Goal: Transaction & Acquisition: Purchase product/service

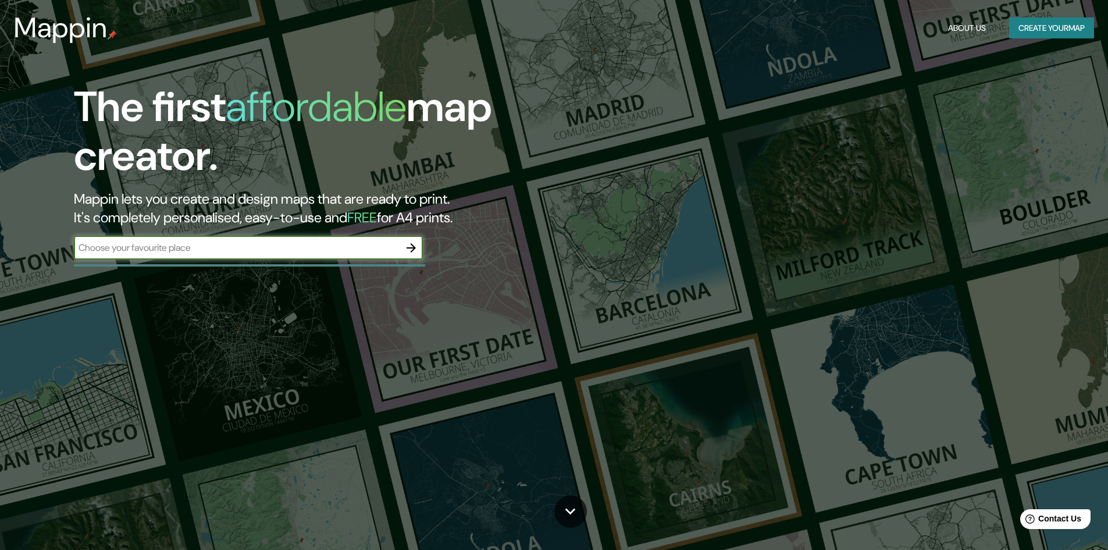
click at [415, 243] on icon "button" at bounding box center [411, 248] width 14 height 14
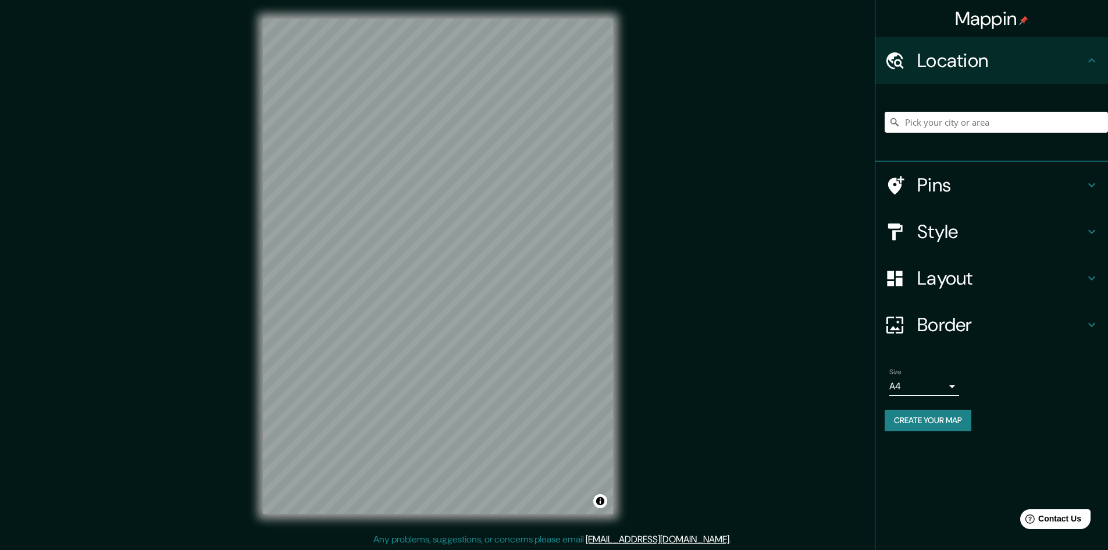
click at [906, 379] on body "Mappin Location Pins Style Layout Border Choose a border. Hint : you can make l…" at bounding box center [554, 275] width 1108 height 550
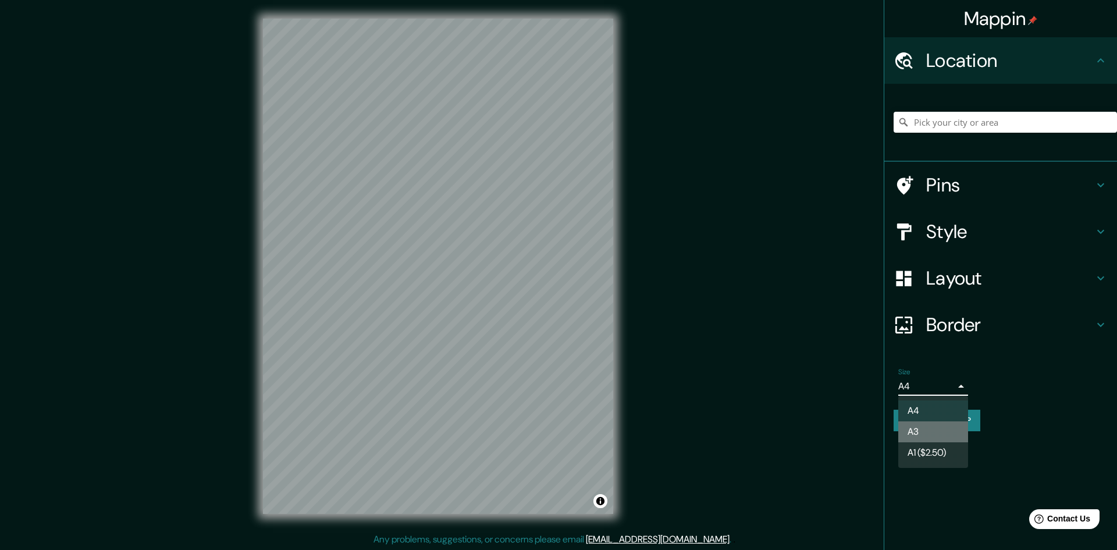
click at [910, 431] on li "A3" at bounding box center [933, 431] width 70 height 21
type input "a4"
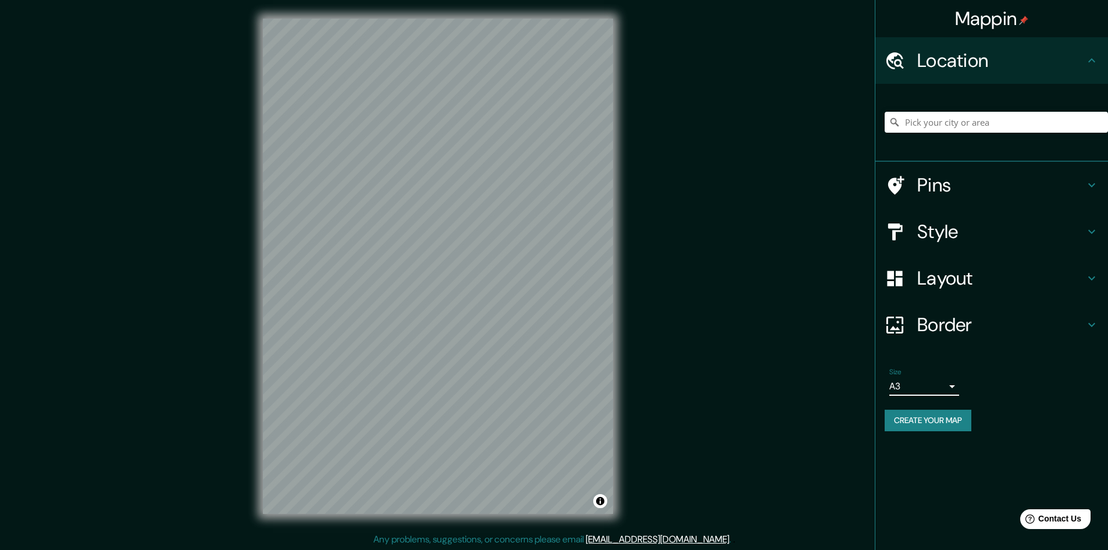
click at [939, 236] on h4 "Style" at bounding box center [1001, 231] width 168 height 23
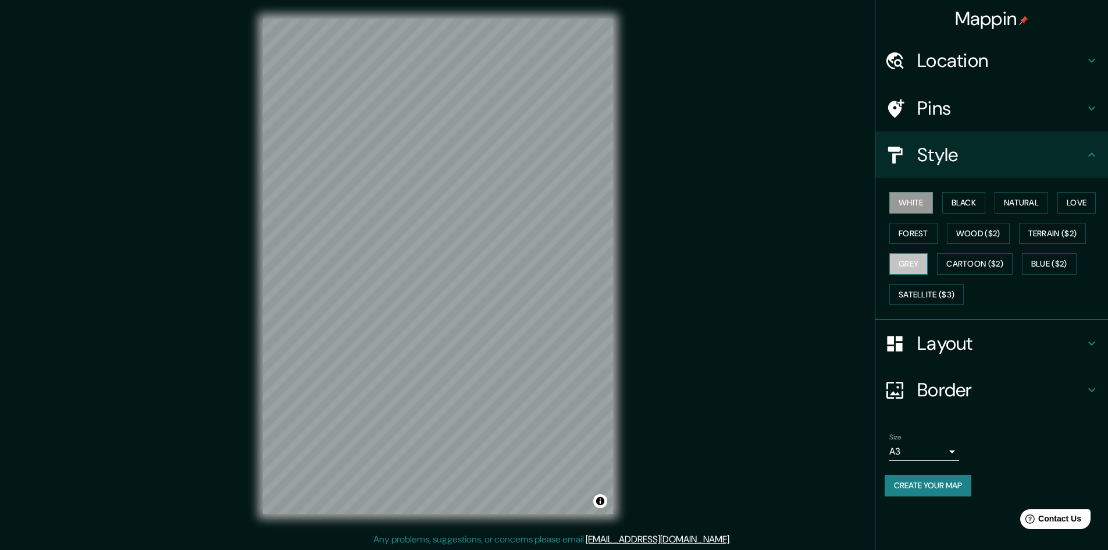
click at [916, 269] on button "Grey" at bounding box center [908, 264] width 38 height 22
click at [737, 228] on div "Mappin Location Pins Style White Black Natural Love Forest Wood ($2) Terrain ($…" at bounding box center [554, 274] width 1108 height 551
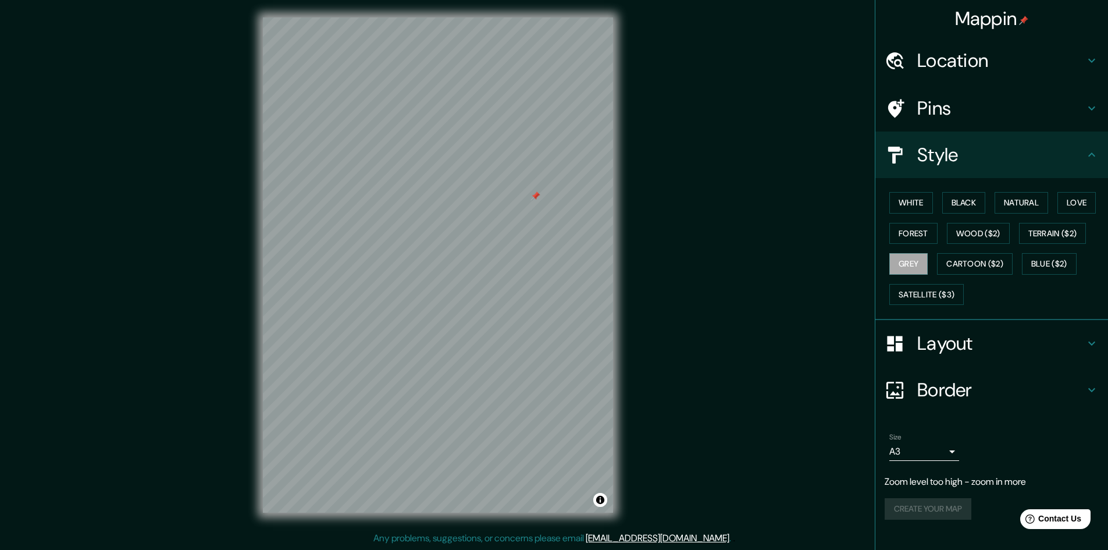
drag, startPoint x: 554, startPoint y: 166, endPoint x: 692, endPoint y: 148, distance: 139.0
click at [692, 148] on div "Mappin Location Pins Style White Black Natural Love Forest Wood ($2) Terrain ($…" at bounding box center [554, 274] width 1108 height 551
click at [258, 263] on div "© Mapbox © OpenStreetMap Improve this map" at bounding box center [437, 265] width 387 height 532
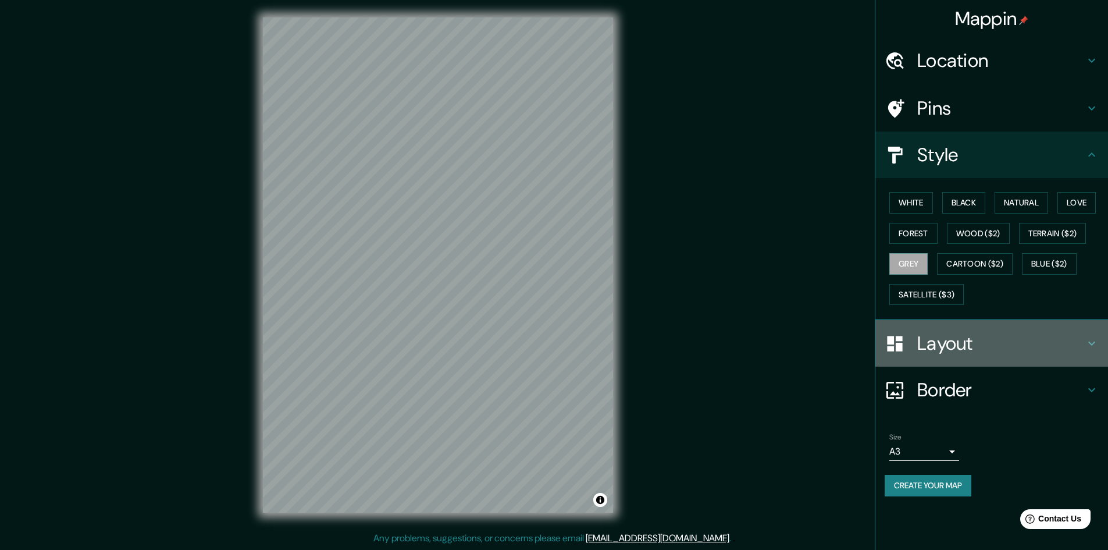
click at [946, 339] on h4 "Layout" at bounding box center [1001, 343] width 168 height 23
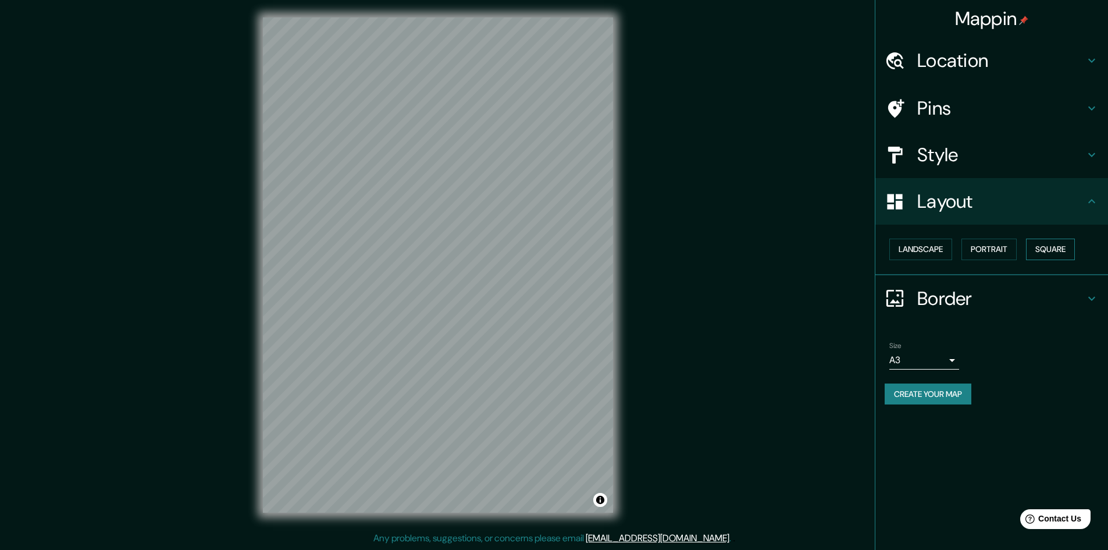
click at [1053, 255] on button "Square" at bounding box center [1050, 249] width 49 height 22
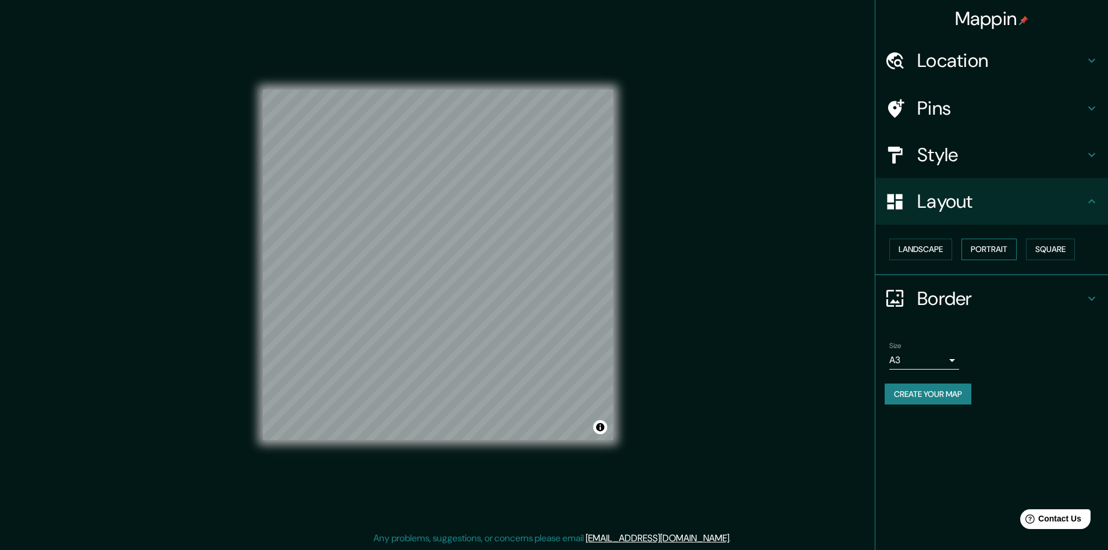
click at [997, 248] on button "Portrait" at bounding box center [988, 249] width 55 height 22
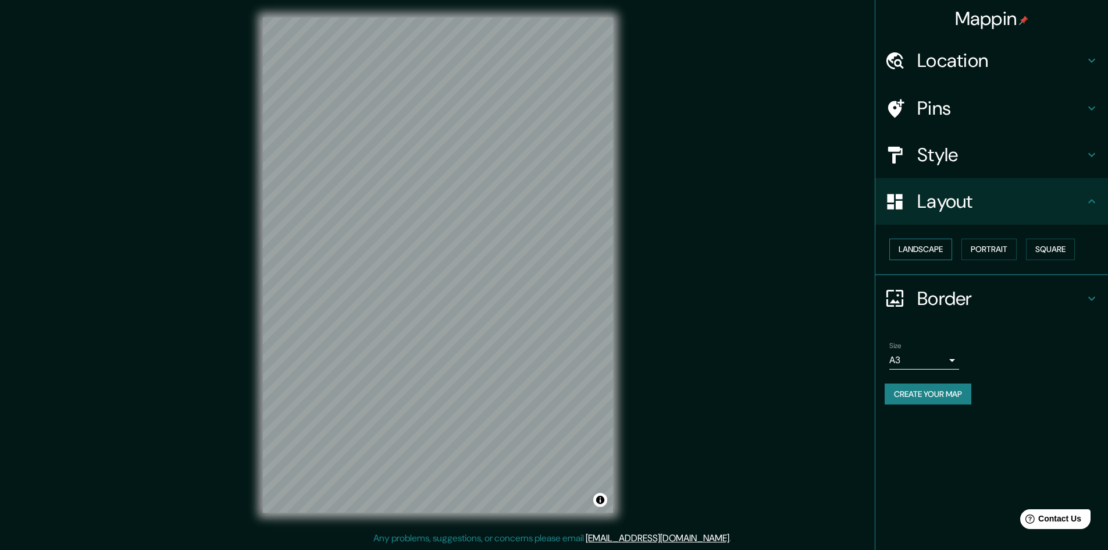
click at [910, 252] on button "Landscape" at bounding box center [920, 249] width 63 height 22
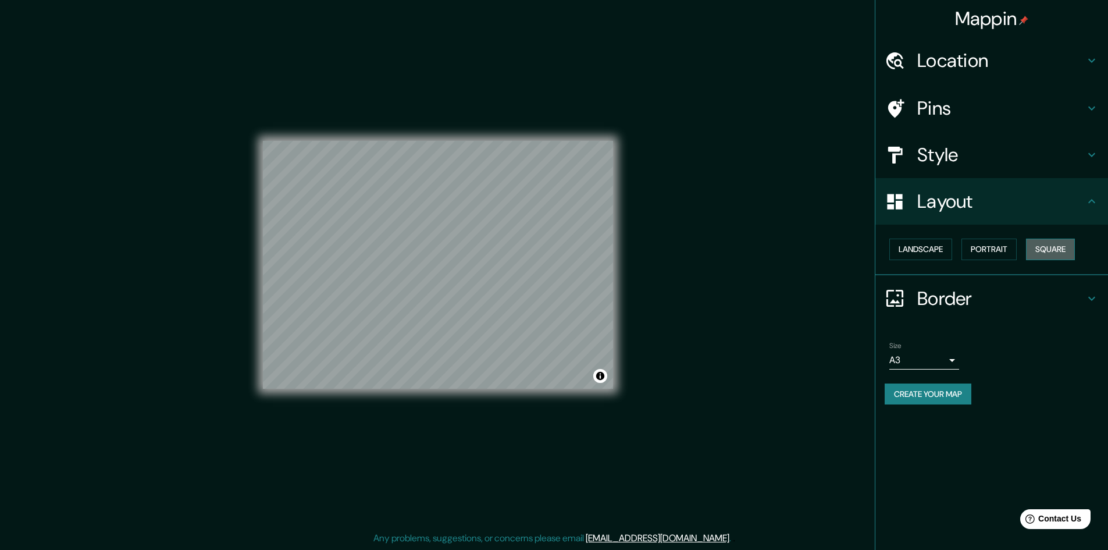
click at [1074, 251] on button "Square" at bounding box center [1050, 249] width 49 height 22
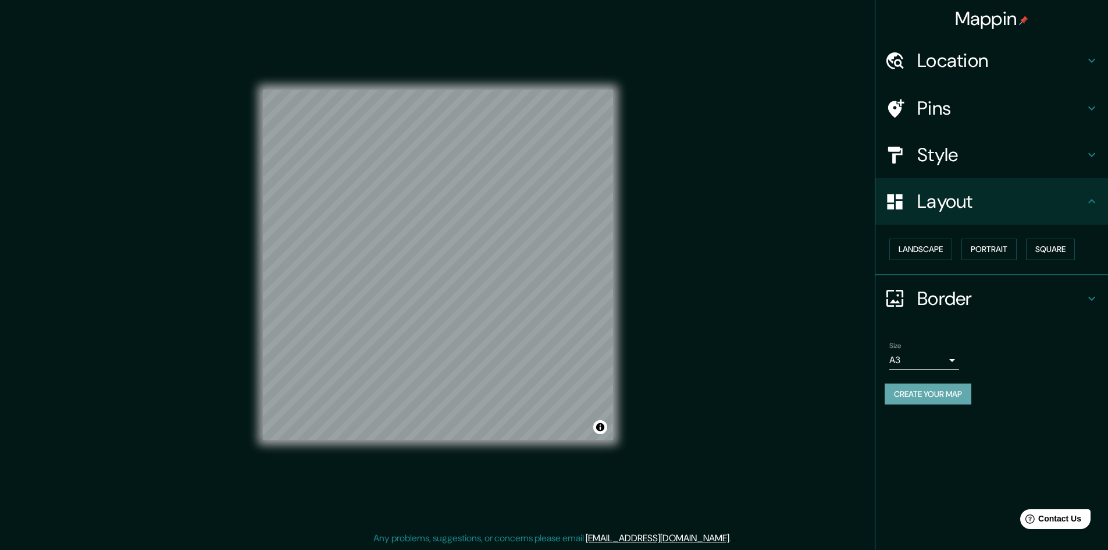
click at [955, 390] on button "Create your map" at bounding box center [928, 394] width 87 height 22
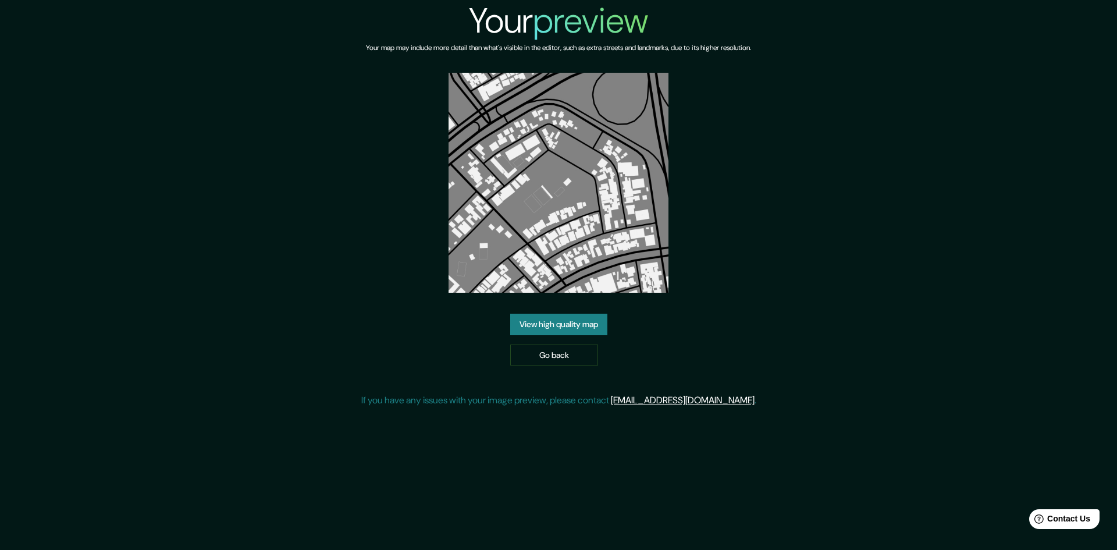
click at [524, 327] on link "View high quality map" at bounding box center [558, 324] width 97 height 22
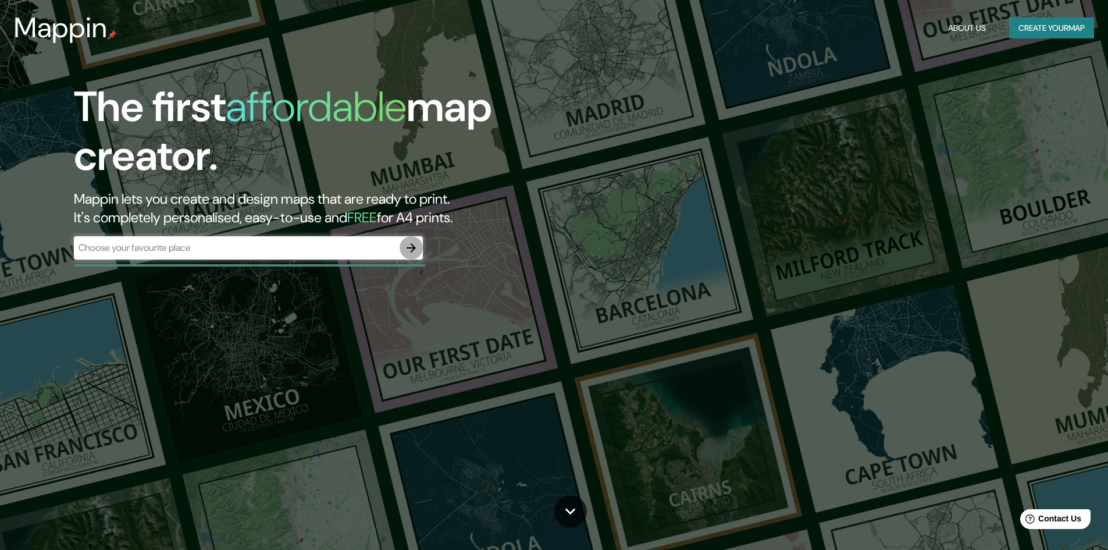
click at [418, 247] on icon "button" at bounding box center [411, 248] width 14 height 14
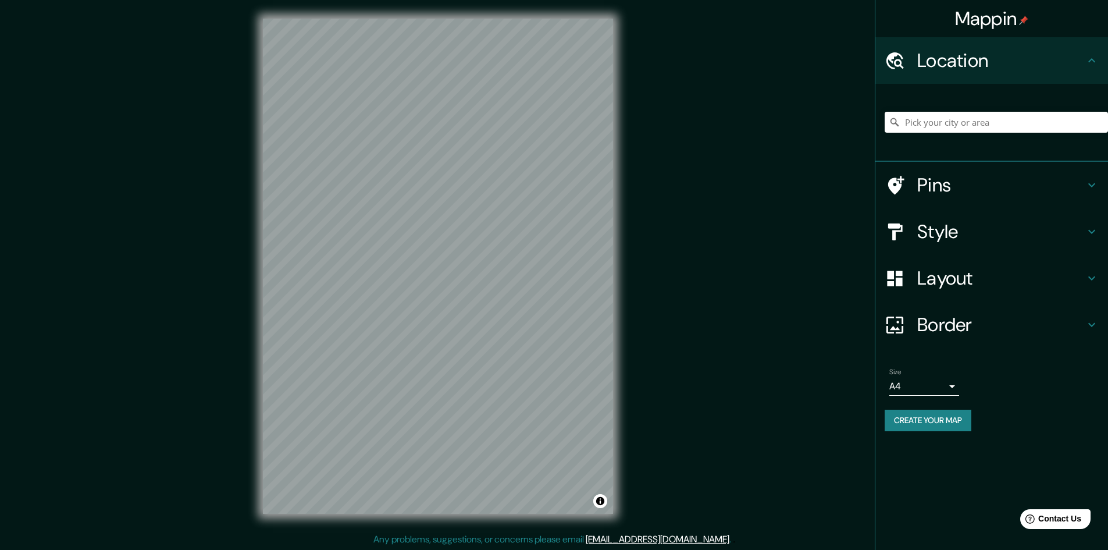
click at [952, 288] on h4 "Layout" at bounding box center [1001, 277] width 168 height 23
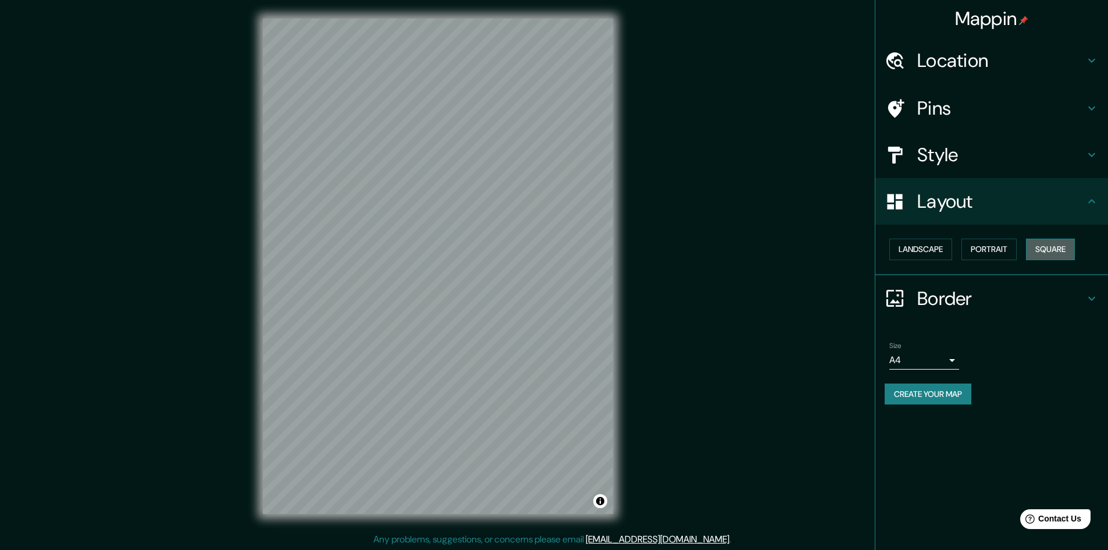
click at [1060, 252] on button "Square" at bounding box center [1050, 249] width 49 height 22
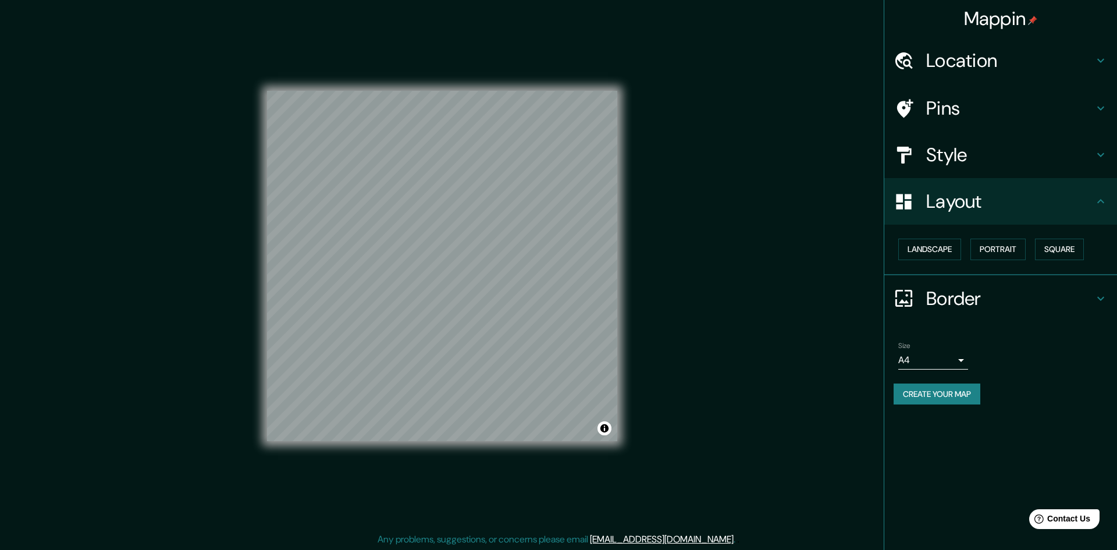
click at [922, 357] on body "Mappin Location Pins Style Layout Landscape Portrait Square Border Choose a bor…" at bounding box center [558, 275] width 1117 height 550
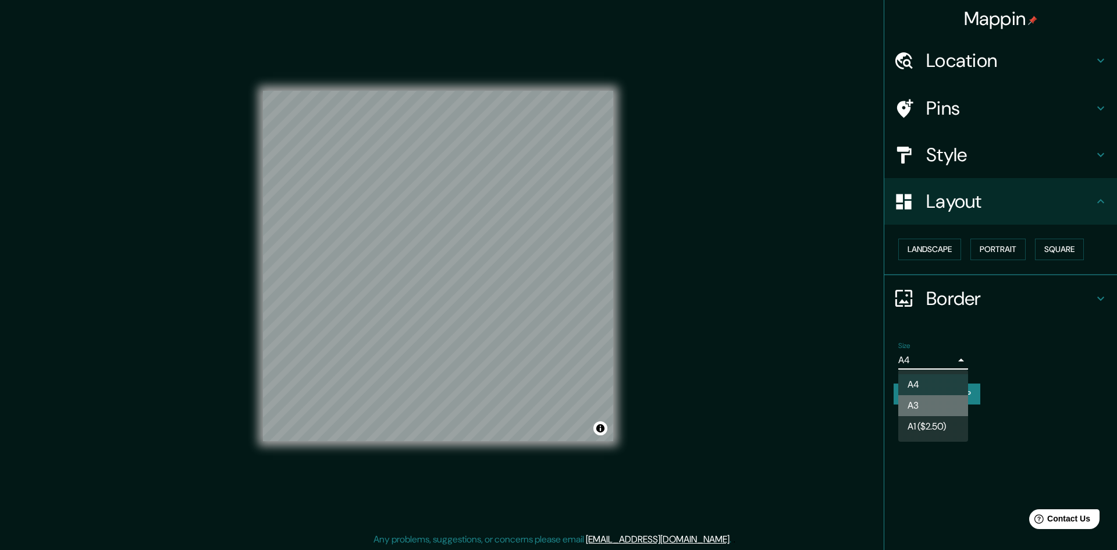
click at [922, 401] on li "A3" at bounding box center [933, 405] width 70 height 21
type input "a4"
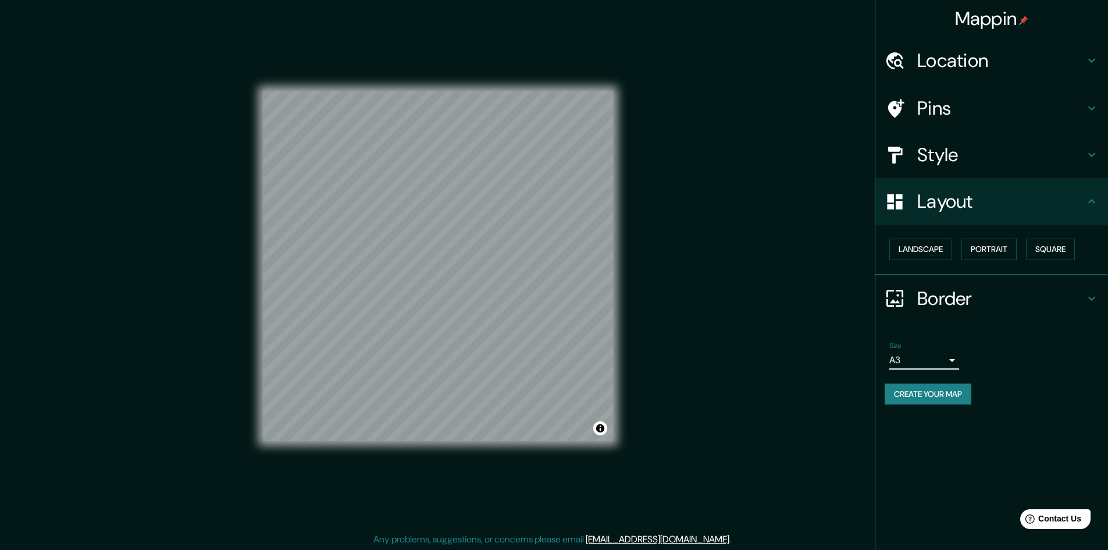
click at [993, 161] on h4 "Style" at bounding box center [1001, 154] width 168 height 23
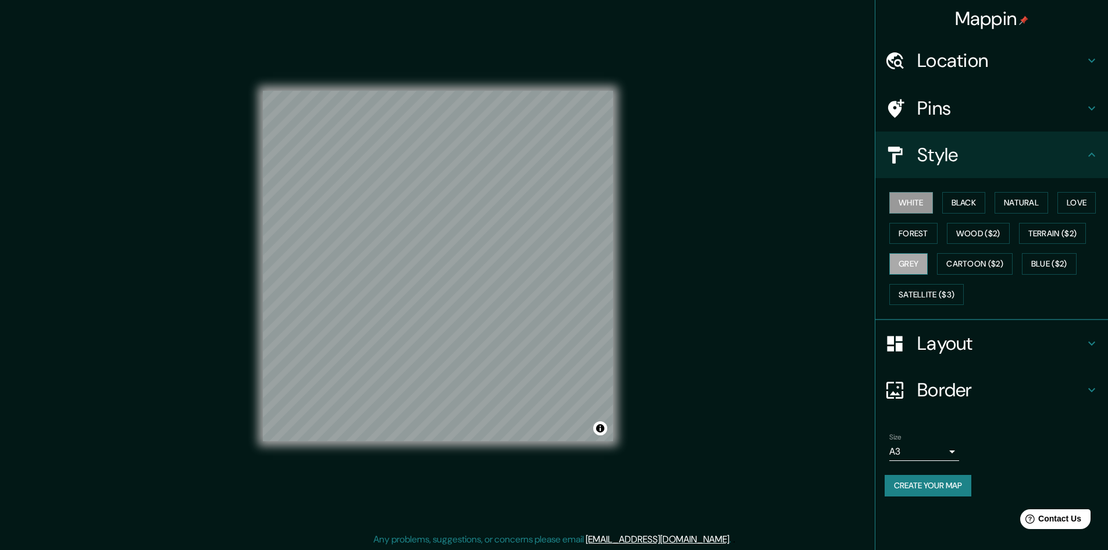
click at [914, 270] on button "Grey" at bounding box center [908, 264] width 38 height 22
click at [916, 491] on button "Create your map" at bounding box center [928, 486] width 87 height 22
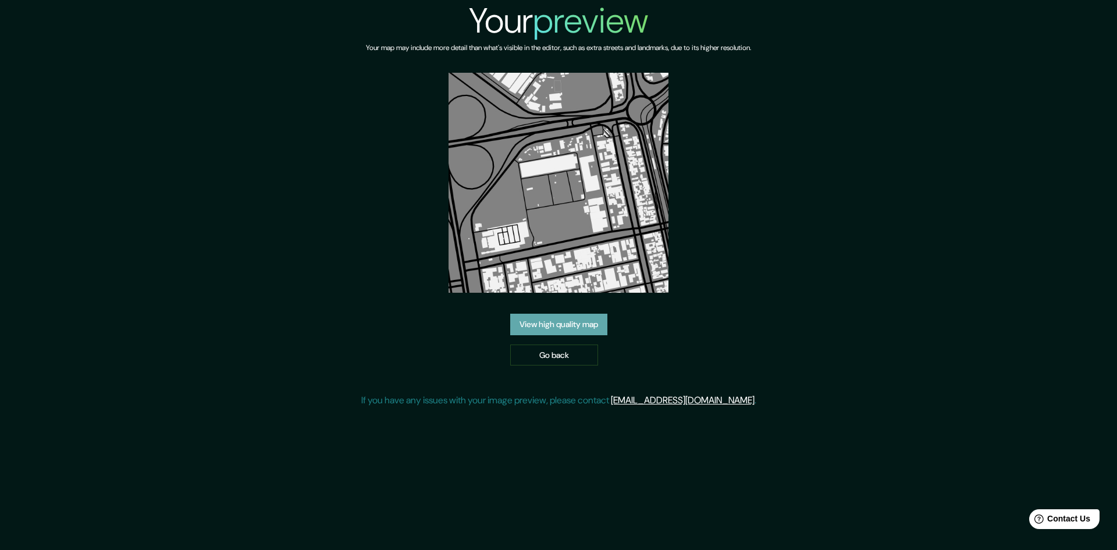
click at [572, 324] on link "View high quality map" at bounding box center [558, 324] width 97 height 22
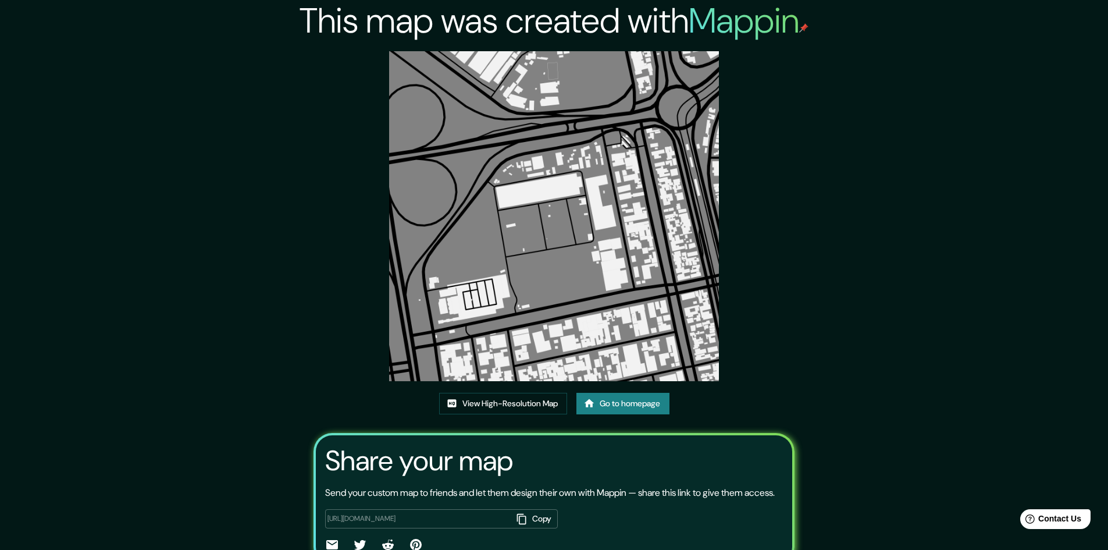
click at [489, 87] on img at bounding box center [554, 216] width 330 height 330
click at [471, 395] on link "View High-Resolution Map" at bounding box center [503, 404] width 128 height 22
